Goal: Task Accomplishment & Management: Manage account settings

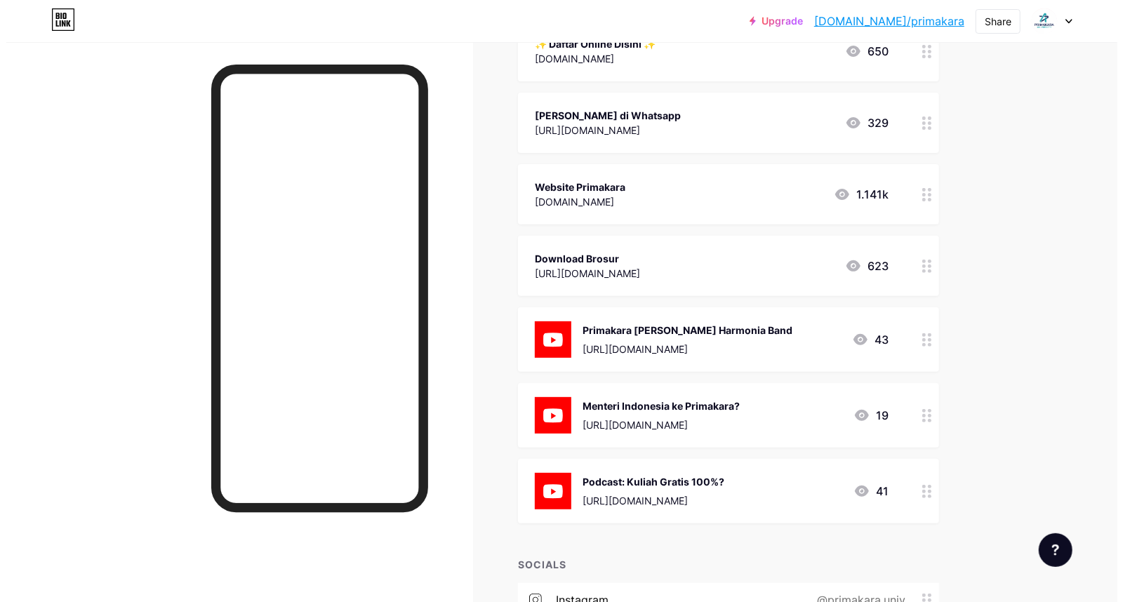
scroll to position [175, 0]
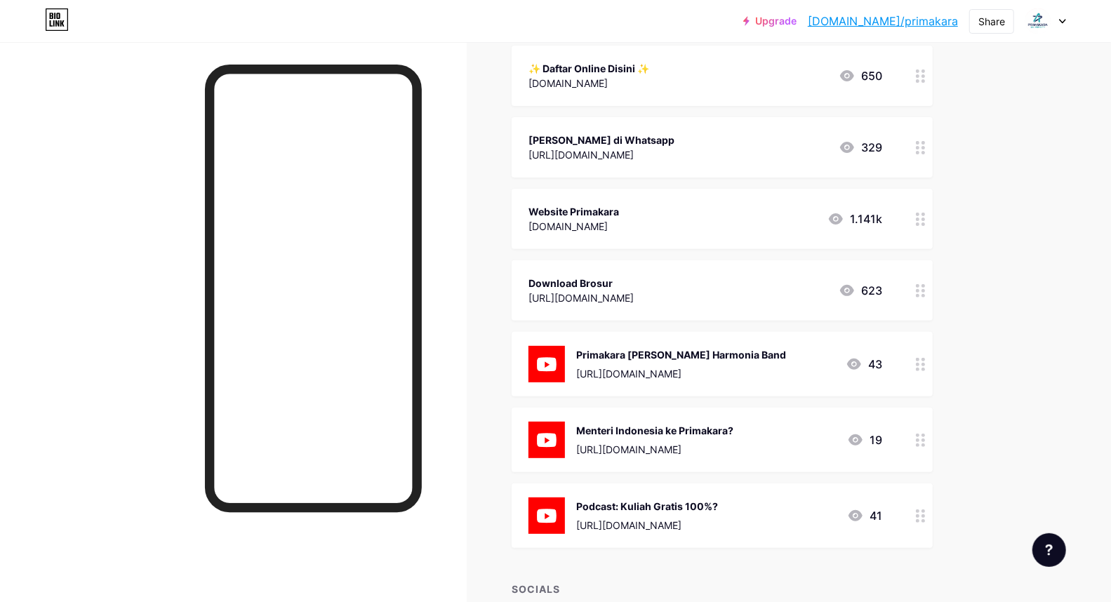
click at [634, 281] on div "Download Brosur" at bounding box center [580, 283] width 105 height 15
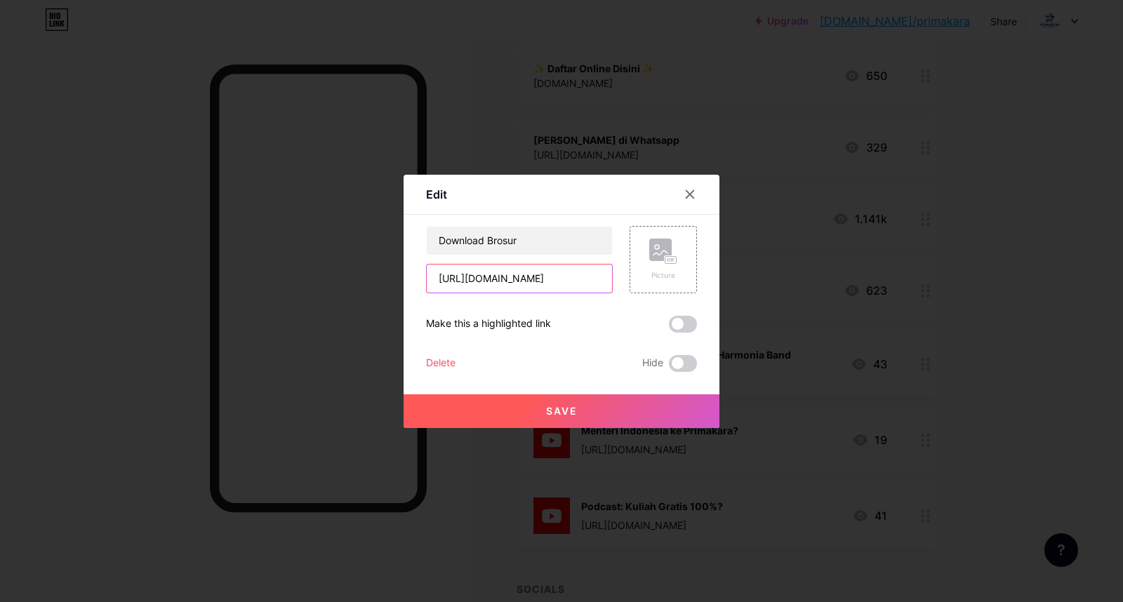
click at [583, 267] on input "[URL][DOMAIN_NAME]" at bounding box center [519, 279] width 185 height 28
paste input "yTiz3uPkB55KudsCa-ByFx9dPby6prvy"
type input "[URL][DOMAIN_NAME]"
click at [584, 402] on button "Save" at bounding box center [562, 411] width 316 height 34
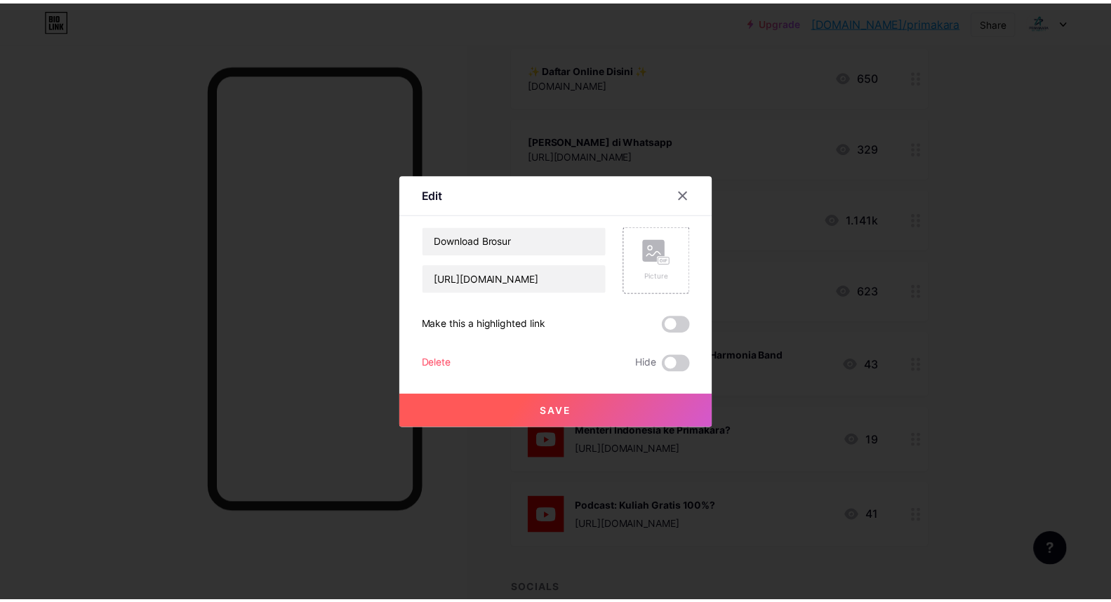
scroll to position [0, 0]
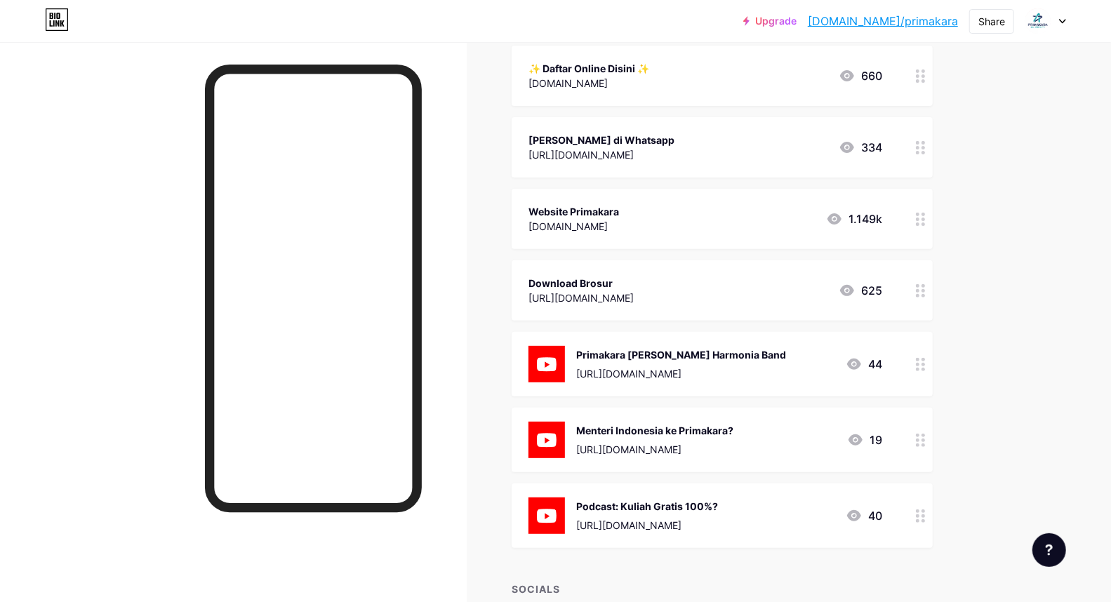
click at [686, 74] on div "✨ Daftar Online Disini ✨ [DOMAIN_NAME] 660" at bounding box center [705, 76] width 354 height 32
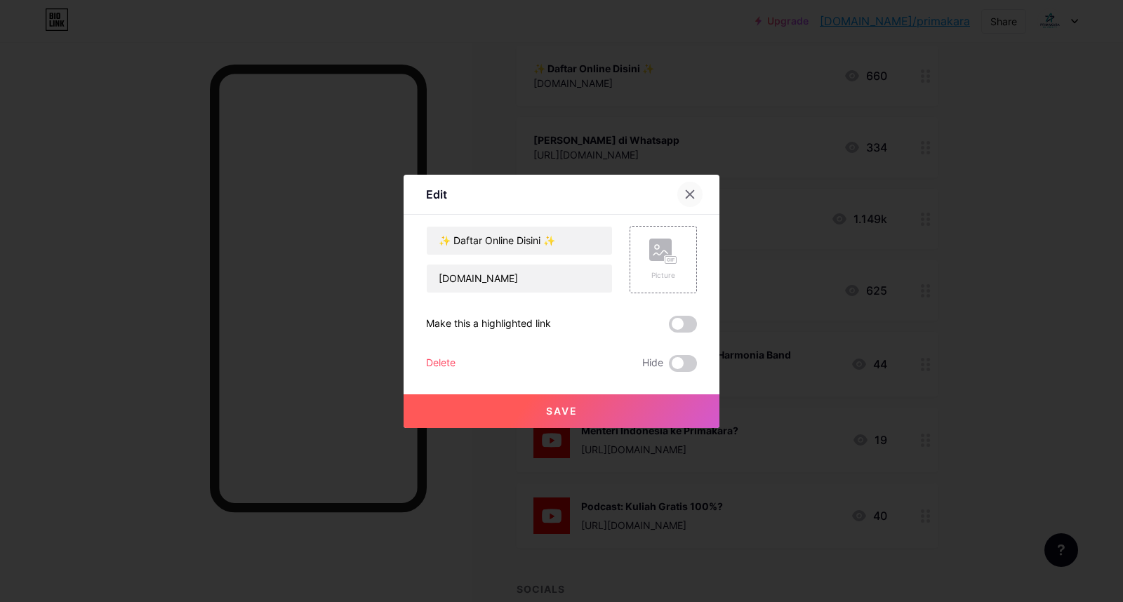
click at [689, 189] on icon at bounding box center [689, 194] width 11 height 11
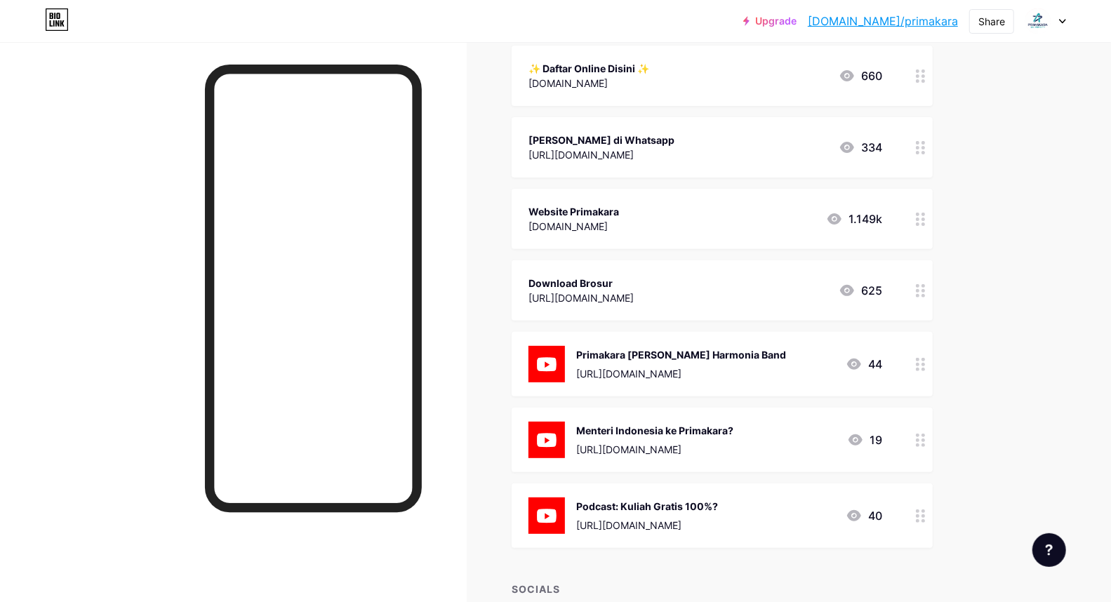
click at [791, 81] on div "✨ Daftar Online Disini ✨ [DOMAIN_NAME] 660" at bounding box center [705, 76] width 354 height 32
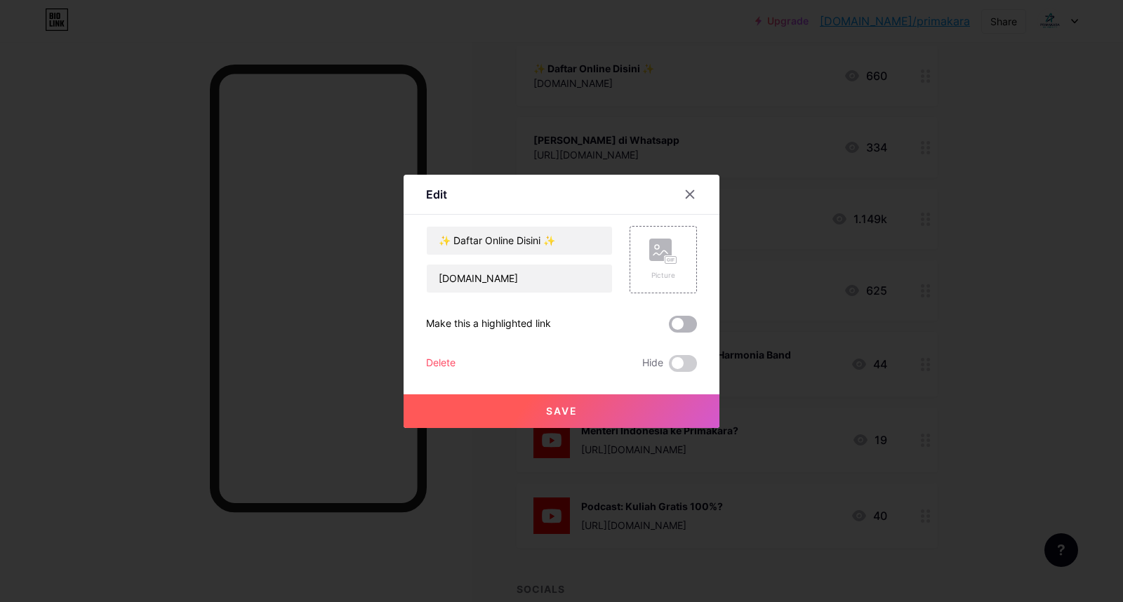
click at [678, 324] on span at bounding box center [683, 324] width 28 height 17
click at [669, 328] on input "checkbox" at bounding box center [669, 328] width 0 height 0
click at [585, 408] on button "Save" at bounding box center [562, 411] width 316 height 34
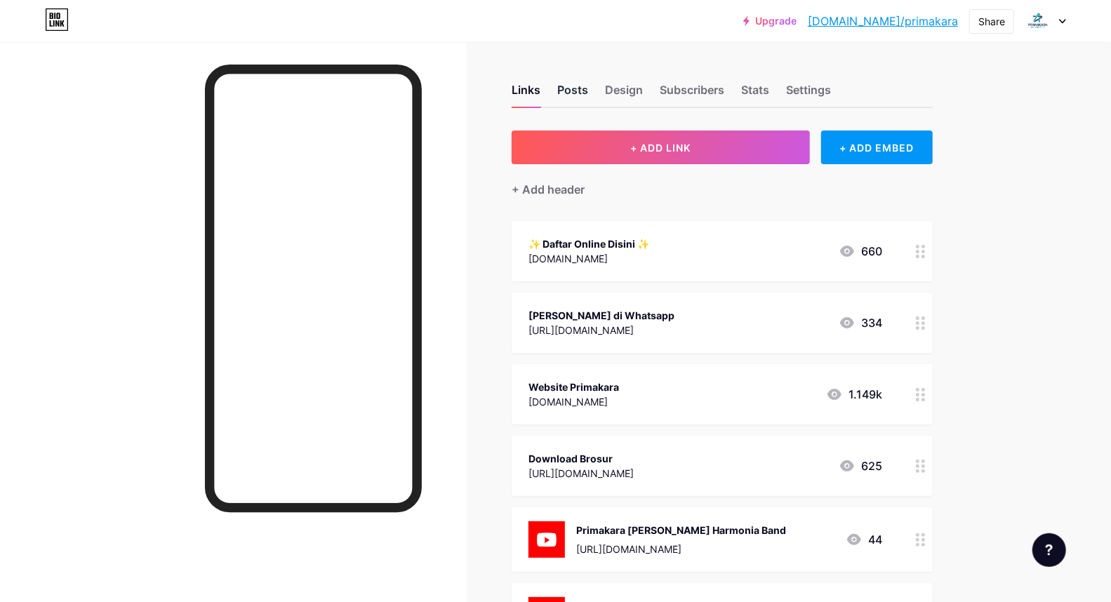
click at [580, 88] on div "Posts" at bounding box center [572, 93] width 31 height 25
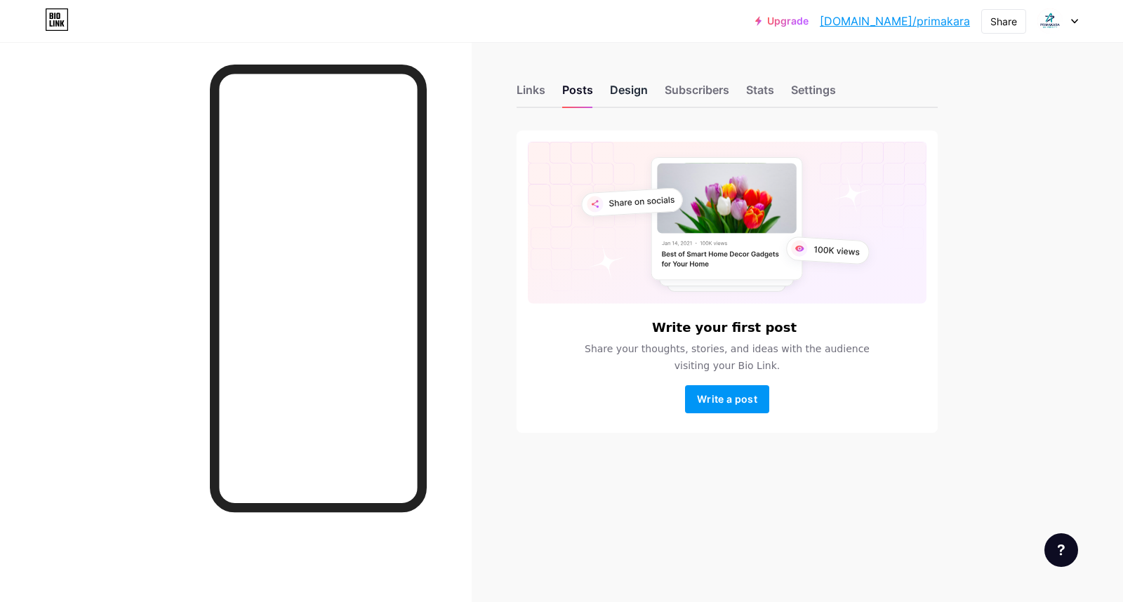
click at [628, 88] on div "Design" at bounding box center [629, 93] width 38 height 25
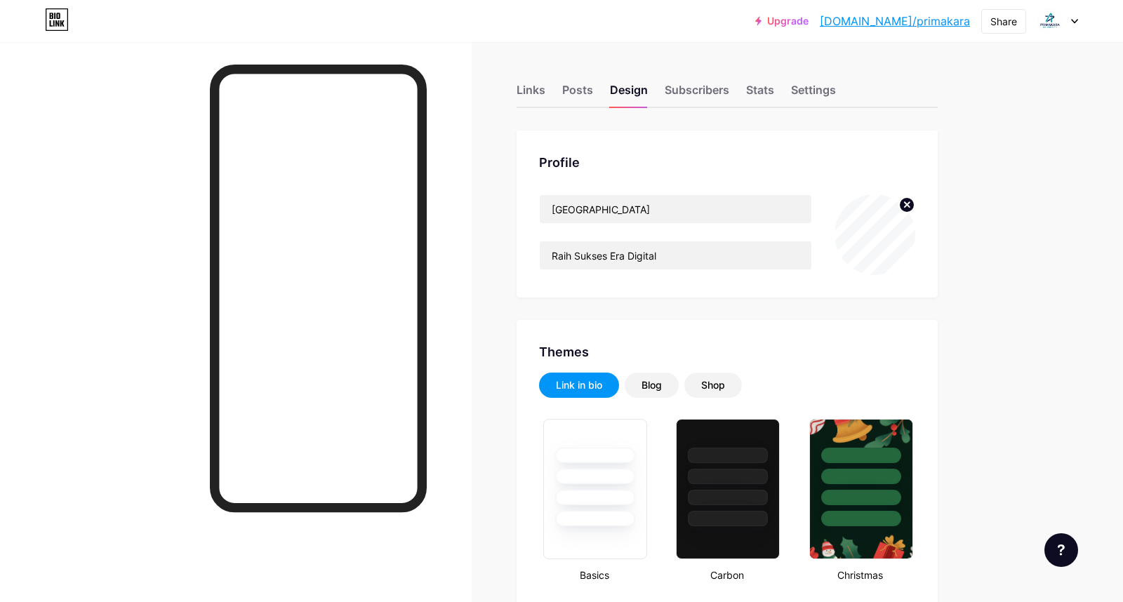
type input "#ffffff"
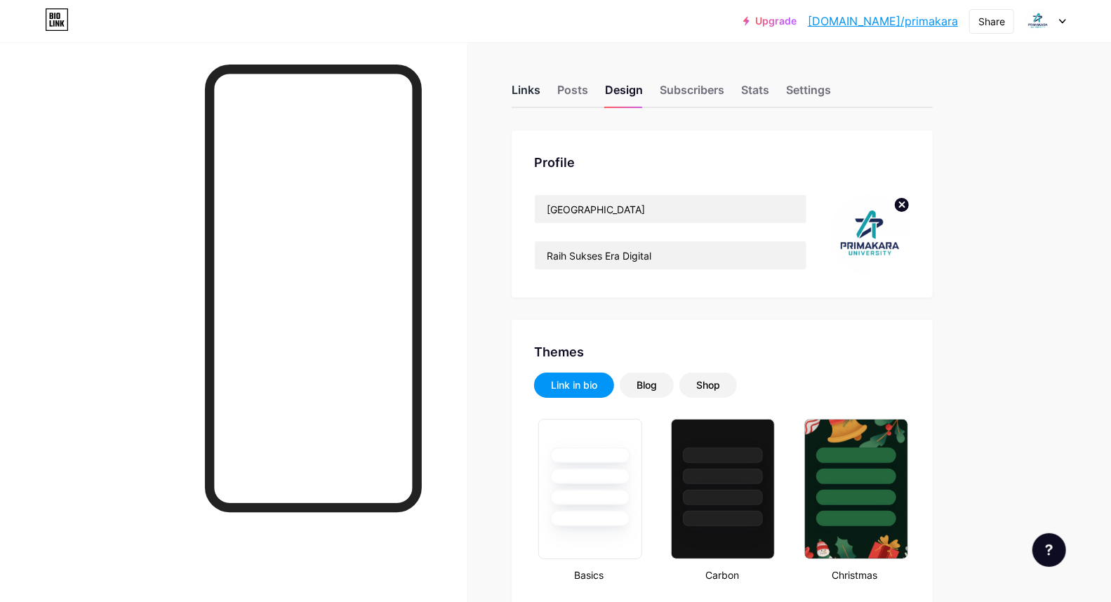
click at [535, 85] on div "Links" at bounding box center [526, 93] width 29 height 25
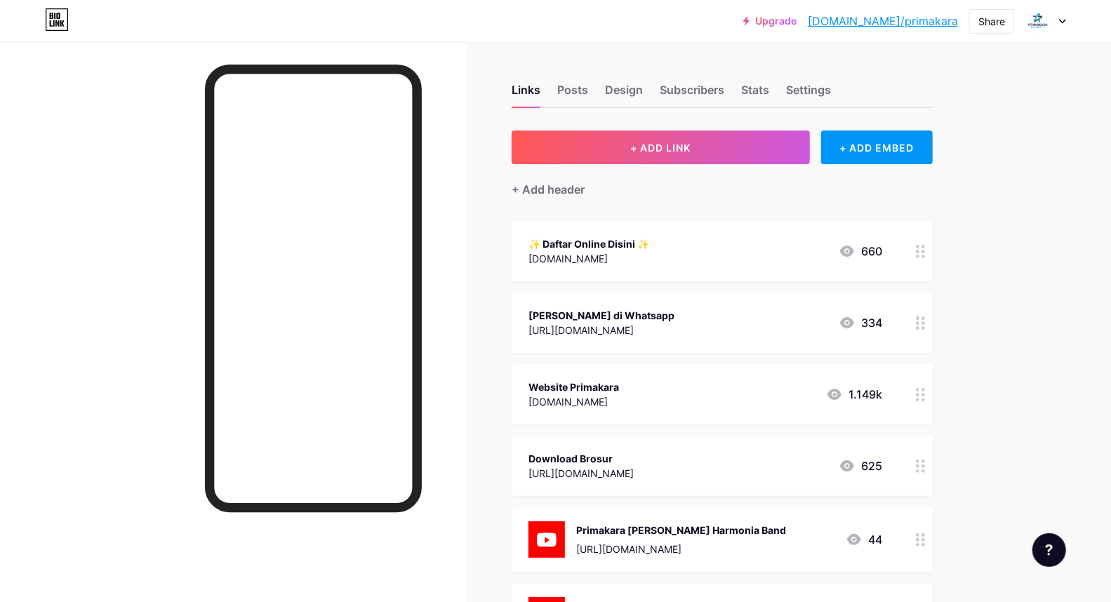
click at [578, 251] on div "[DOMAIN_NAME]" at bounding box center [588, 258] width 121 height 15
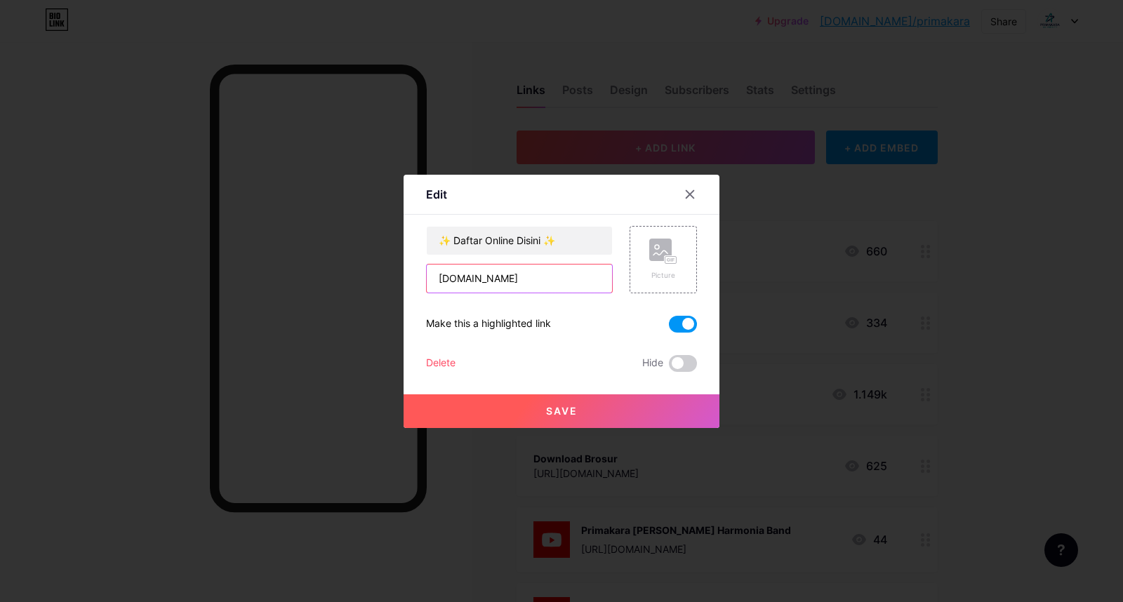
drag, startPoint x: 554, startPoint y: 286, endPoint x: 367, endPoint y: 260, distance: 189.1
click at [367, 260] on div "Edit Content YouTube Play YouTube video without leaving your page. ADD Vimeo Pl…" at bounding box center [561, 301] width 1123 height 602
click at [557, 230] on input "✨ Daftar Online Disini ✨" at bounding box center [519, 241] width 185 height 28
drag, startPoint x: 565, startPoint y: 237, endPoint x: 401, endPoint y: 234, distance: 163.5
click at [401, 234] on div "Edit Content YouTube Play YouTube video without leaving your page. ADD Vimeo Pl…" at bounding box center [561, 301] width 1123 height 602
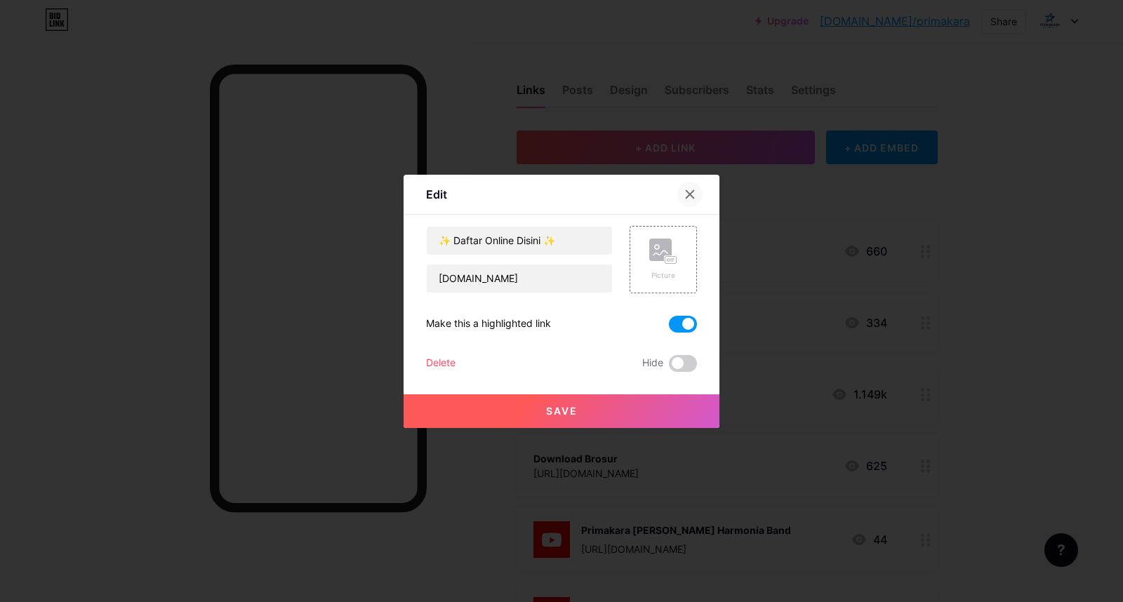
click at [686, 189] on icon at bounding box center [689, 194] width 11 height 11
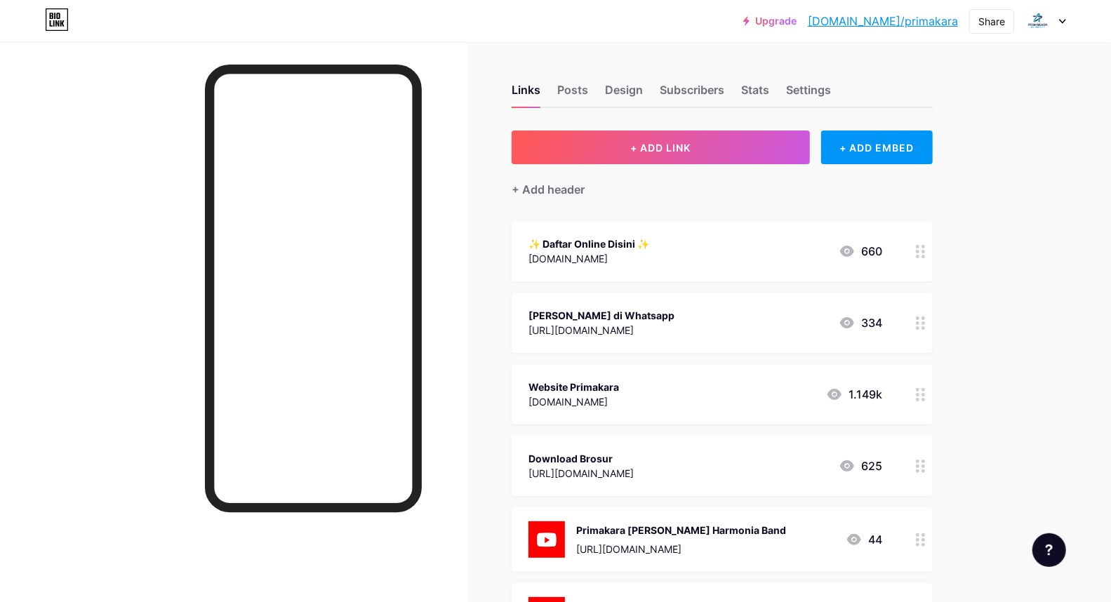
click at [663, 319] on div "[PERSON_NAME] di Whatsapp" at bounding box center [601, 315] width 146 height 15
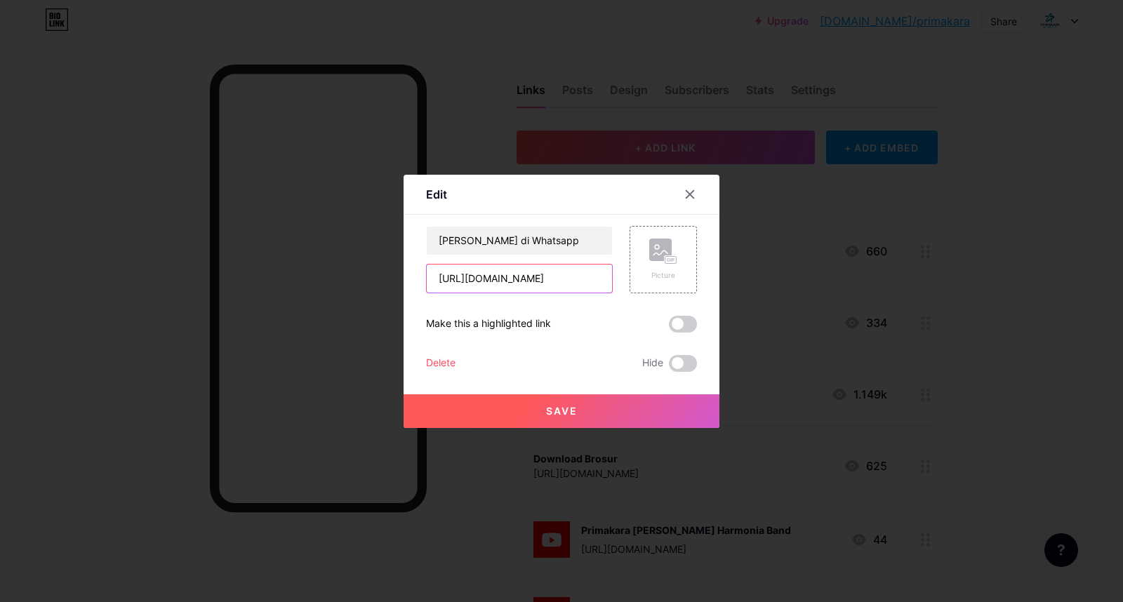
click at [587, 274] on input "[URL][DOMAIN_NAME]" at bounding box center [519, 279] width 185 height 28
drag, startPoint x: 594, startPoint y: 237, endPoint x: 370, endPoint y: 232, distance: 224.6
click at [370, 232] on div "Edit Content YouTube Play YouTube video without leaving your page. ADD Vimeo Pl…" at bounding box center [561, 301] width 1123 height 602
click at [696, 197] on div at bounding box center [689, 194] width 25 height 25
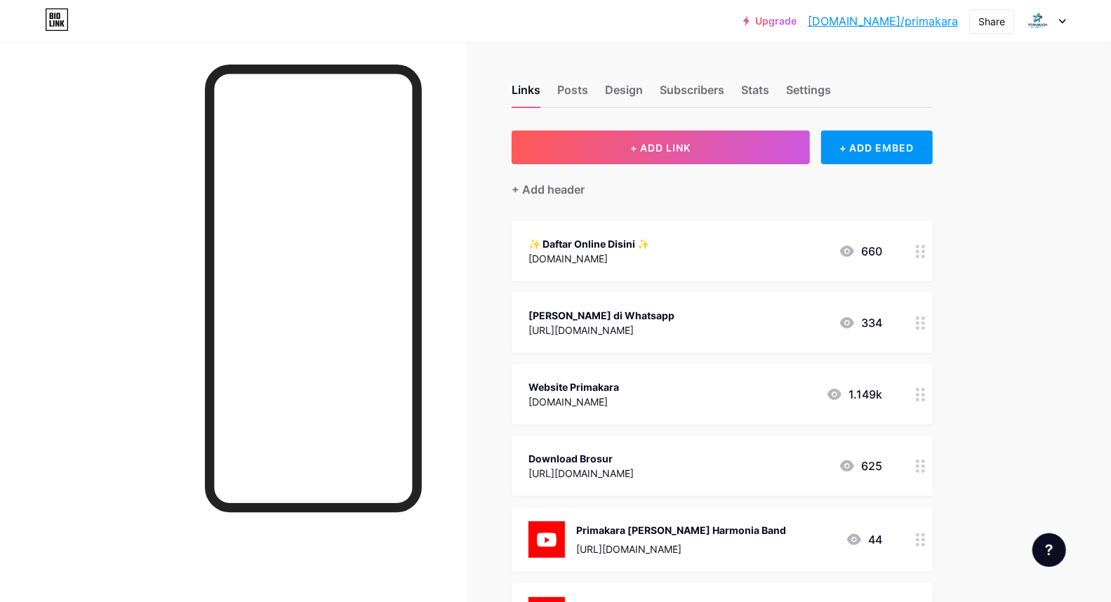
scroll to position [312, 0]
